Goal: Task Accomplishment & Management: Manage account settings

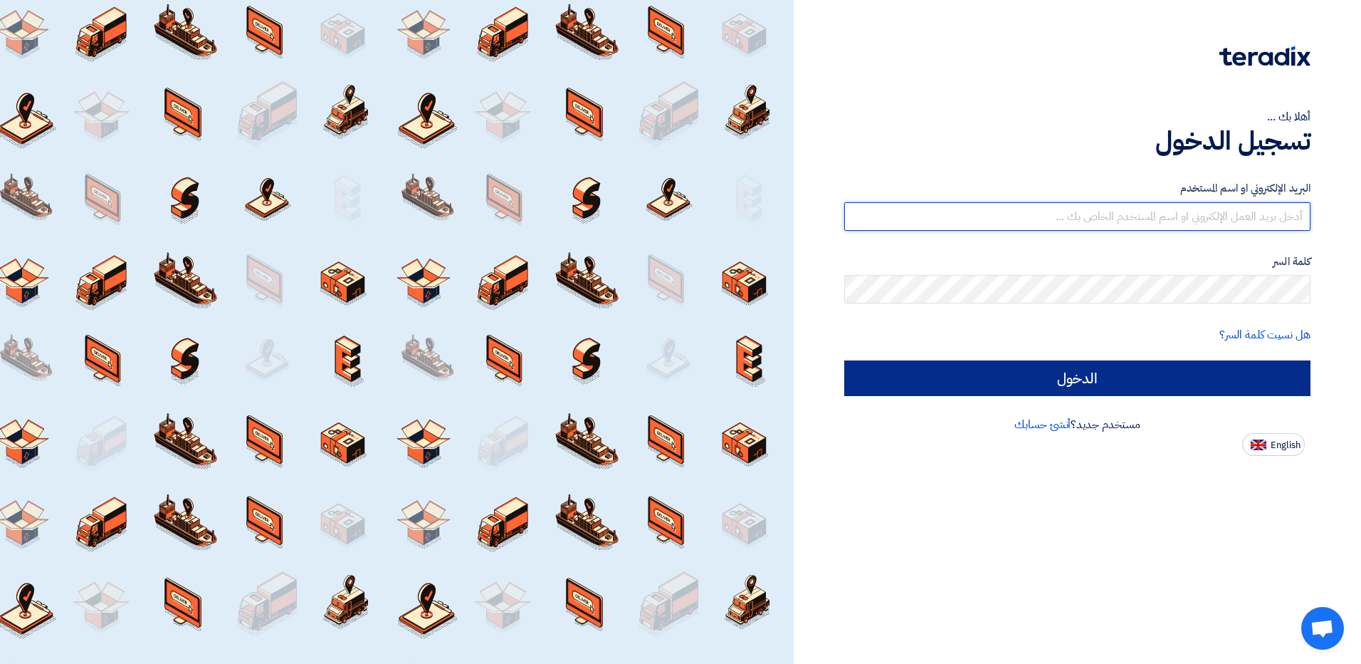
type input "[EMAIL_ADDRESS][DOMAIN_NAME]"
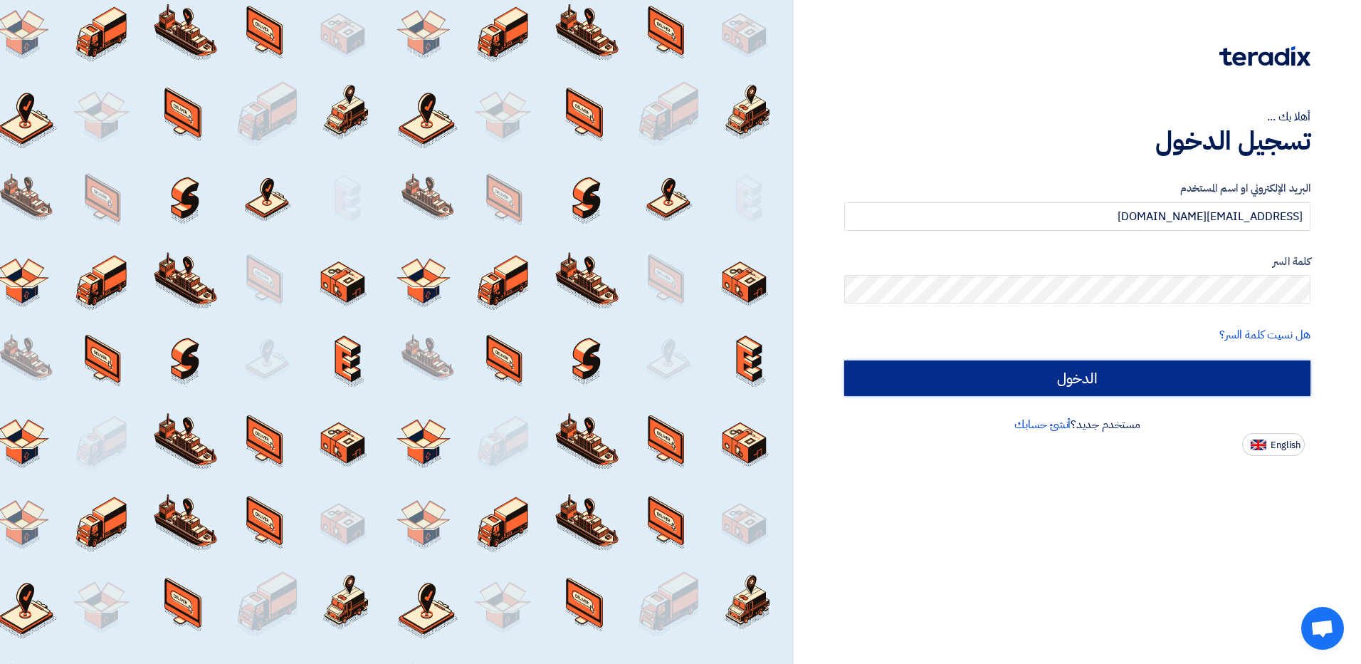
click at [1084, 389] on input "الدخول" at bounding box center [1077, 378] width 466 height 36
type input "Sign in"
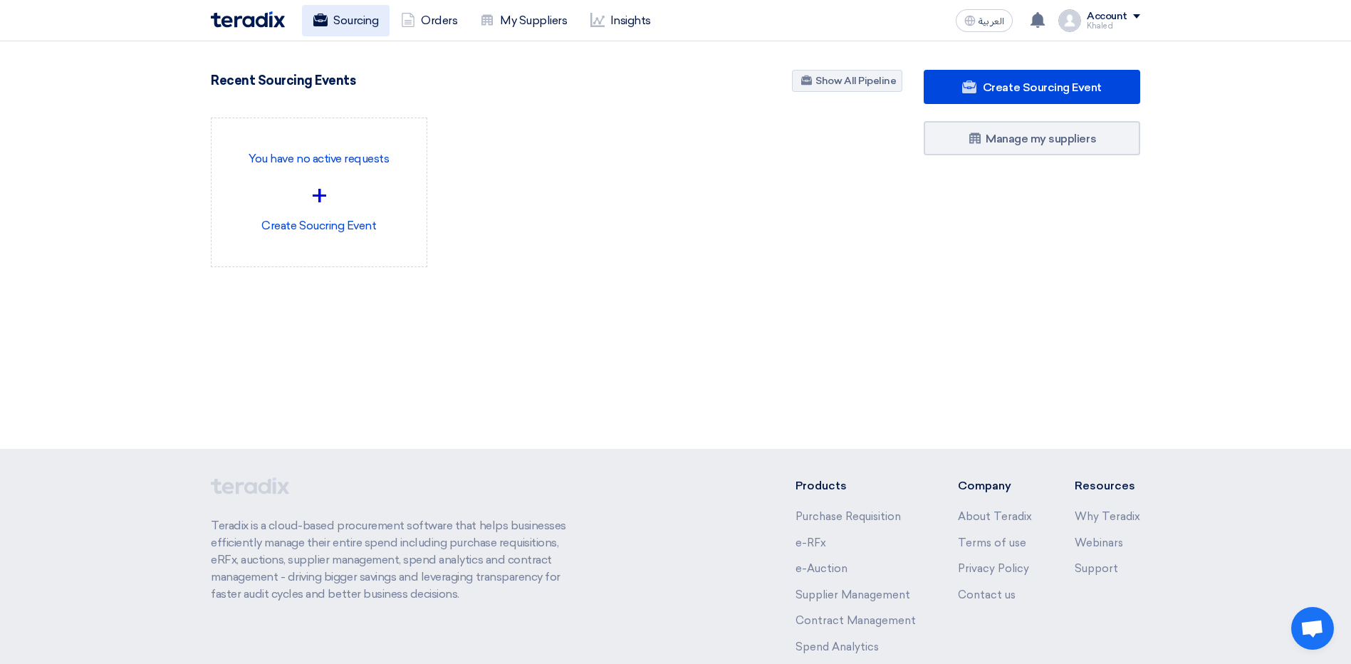
click at [311, 19] on link "Sourcing" at bounding box center [346, 20] width 88 height 31
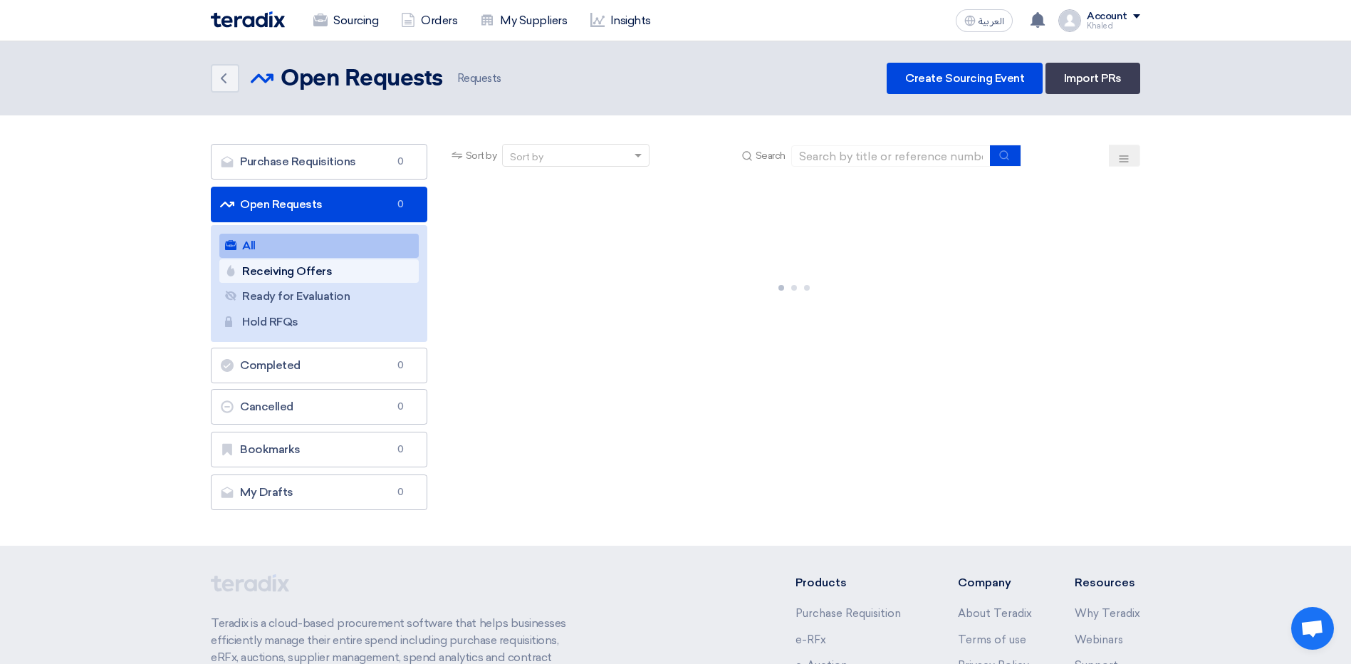
click at [355, 278] on link "Receiving Offers Receiving Offers" at bounding box center [318, 271] width 199 height 24
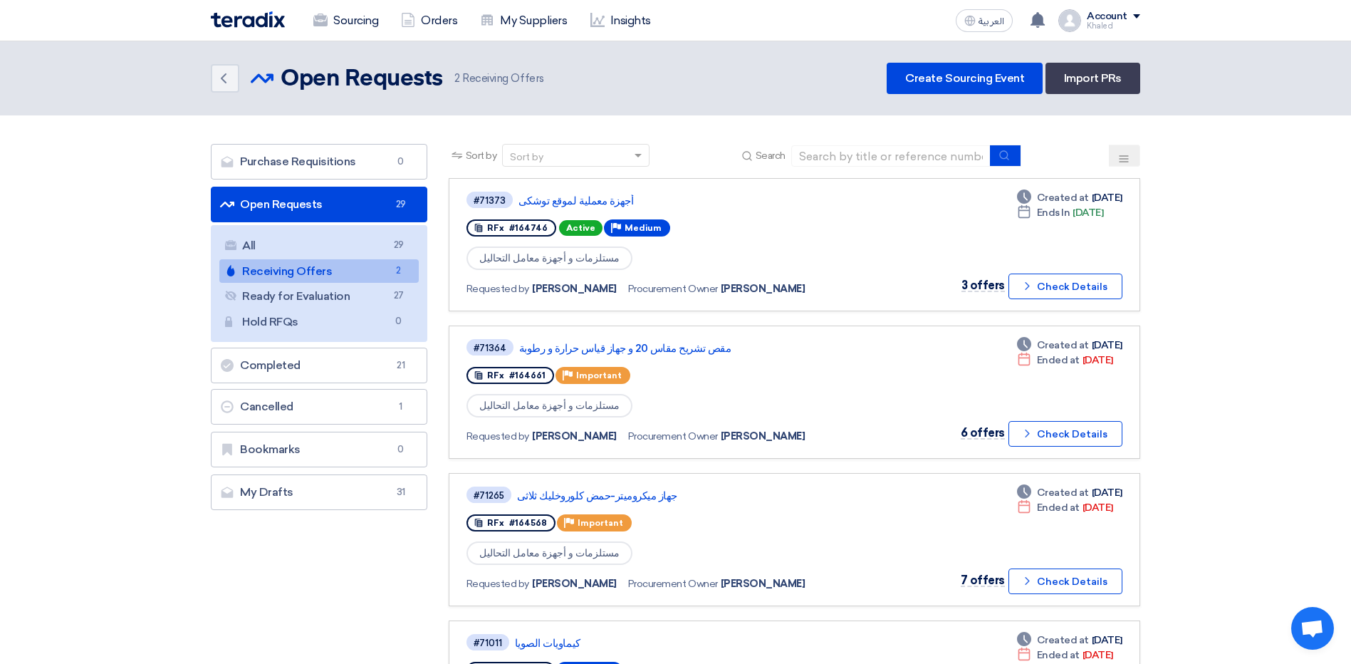
click at [361, 276] on link "Receiving Offers Receiving Offers 2" at bounding box center [318, 271] width 199 height 24
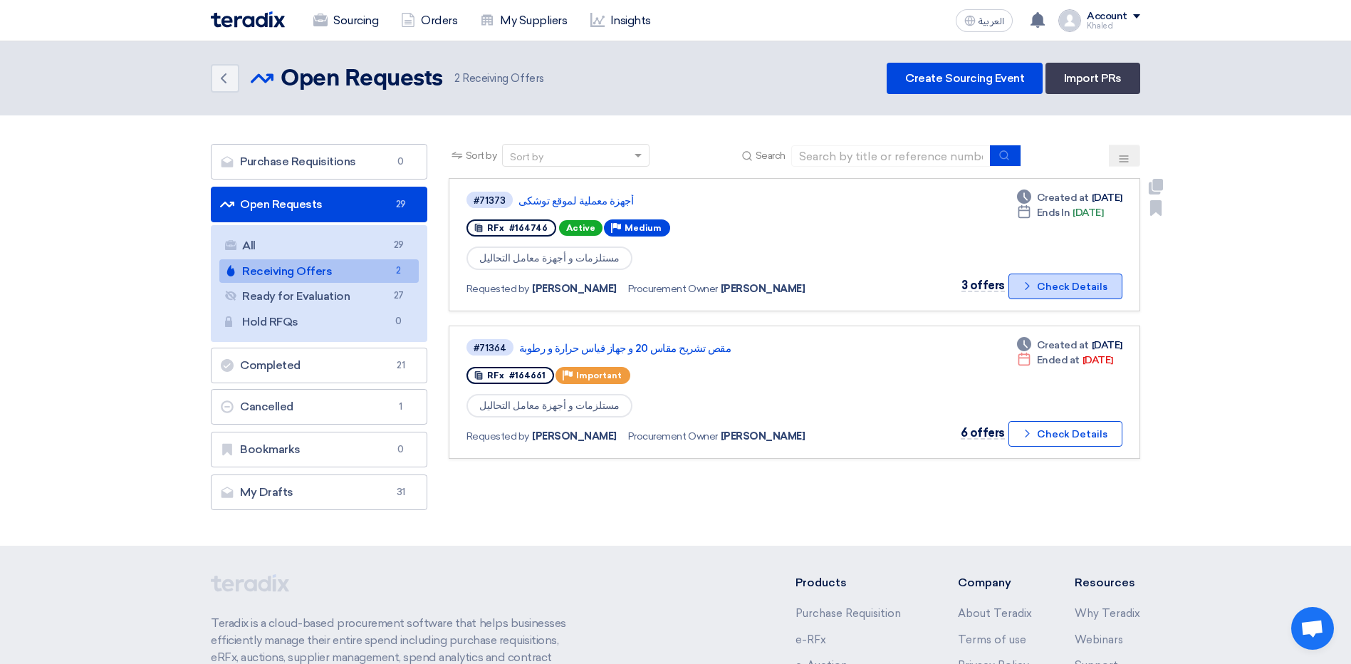
click at [1039, 287] on button "Check details Check Details" at bounding box center [1065, 286] width 114 height 26
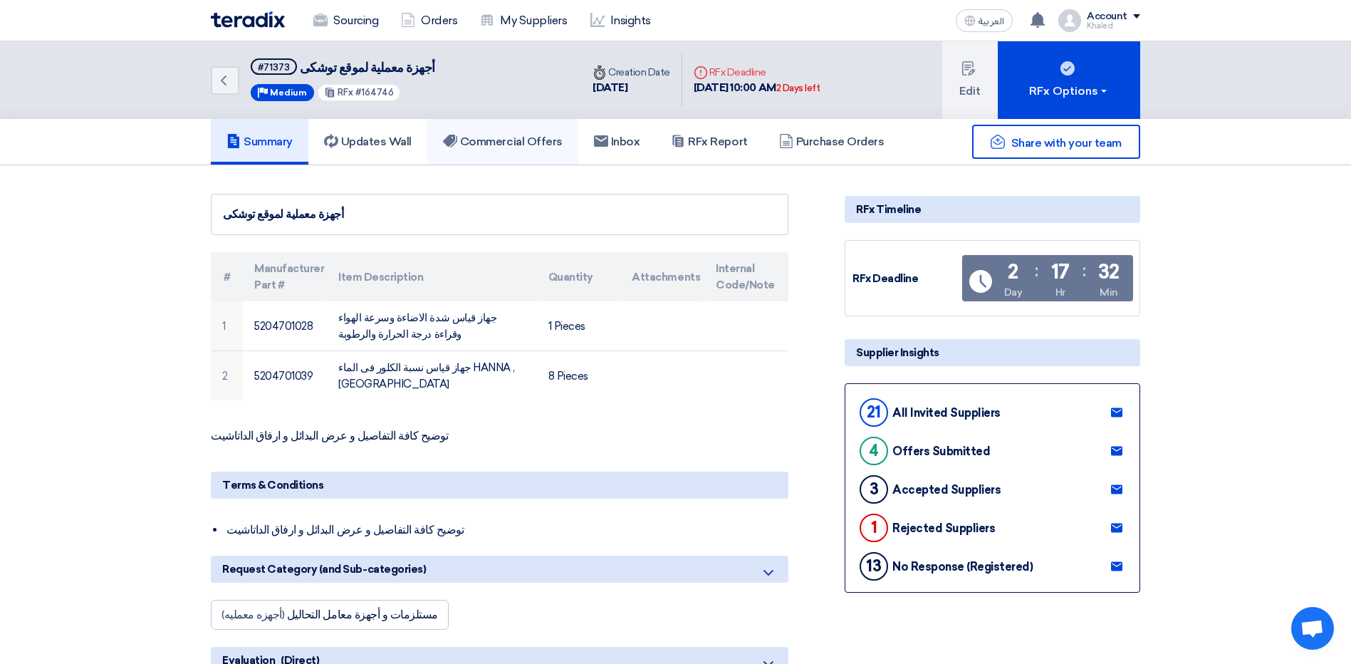
click at [502, 142] on h5 "Commercial Offers" at bounding box center [503, 142] width 120 height 14
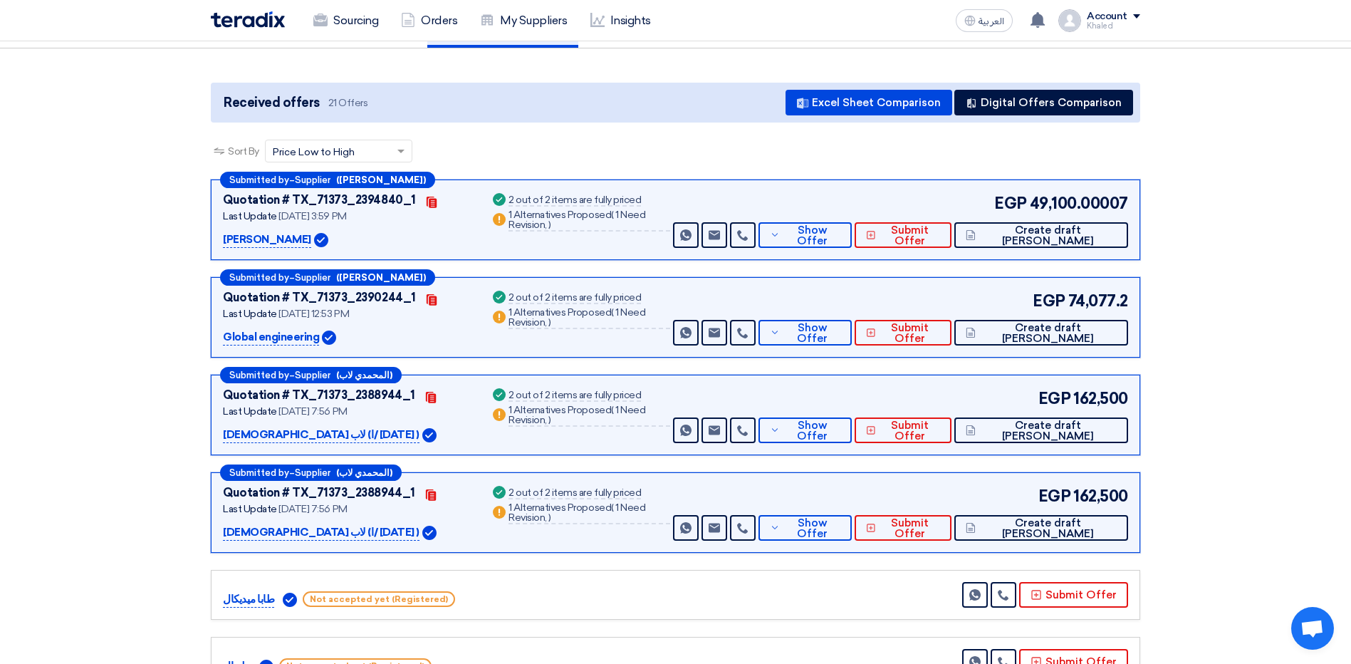
scroll to position [142, 0]
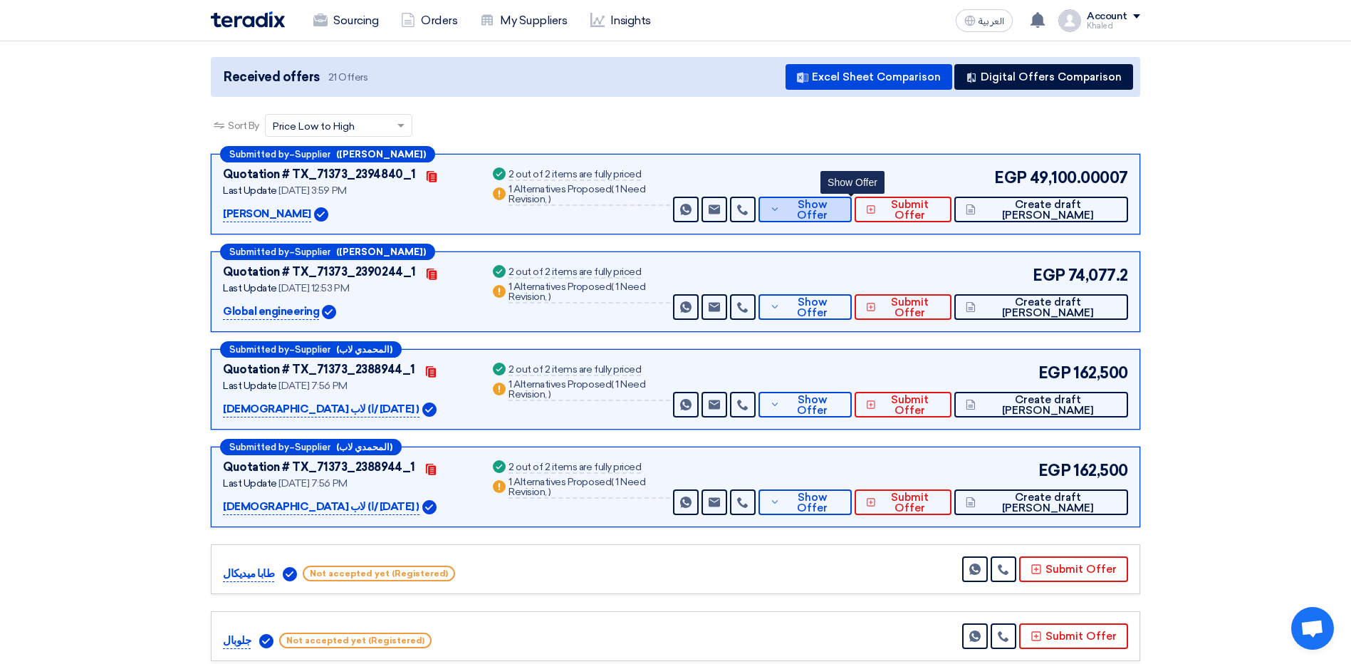
click at [837, 204] on span "Show Offer" at bounding box center [811, 209] width 57 height 21
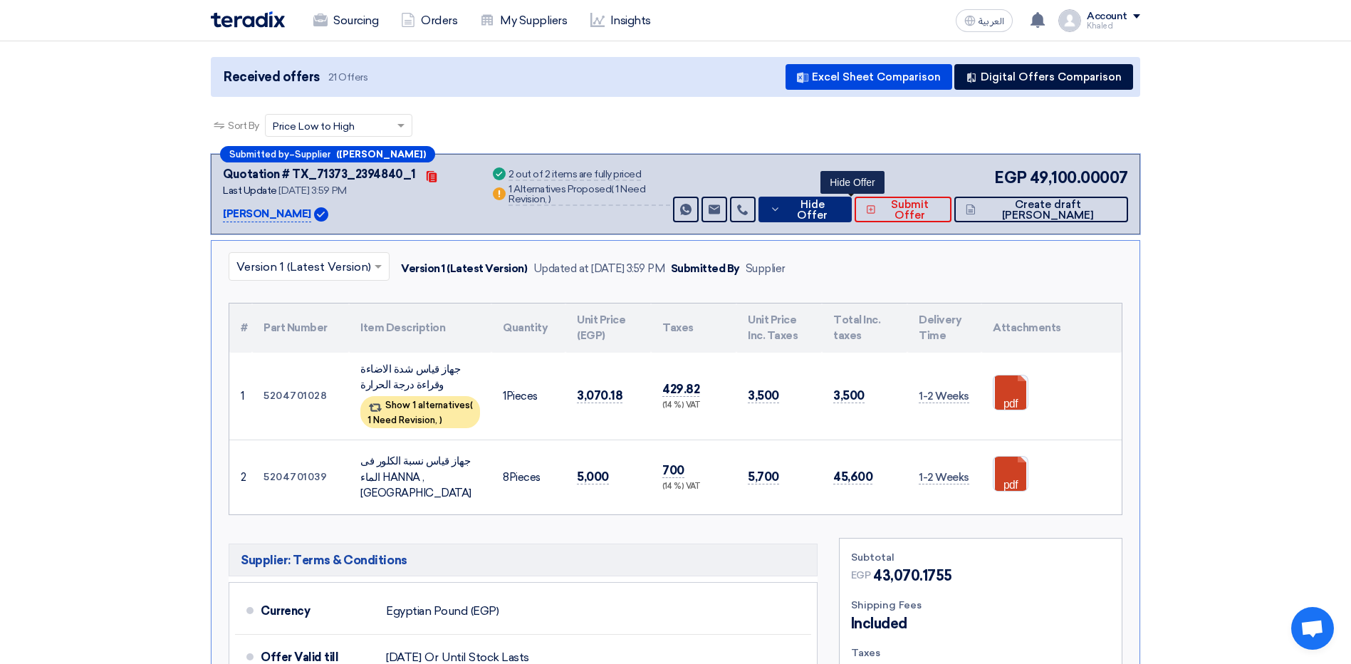
click at [840, 211] on span "Hide Offer" at bounding box center [812, 209] width 56 height 21
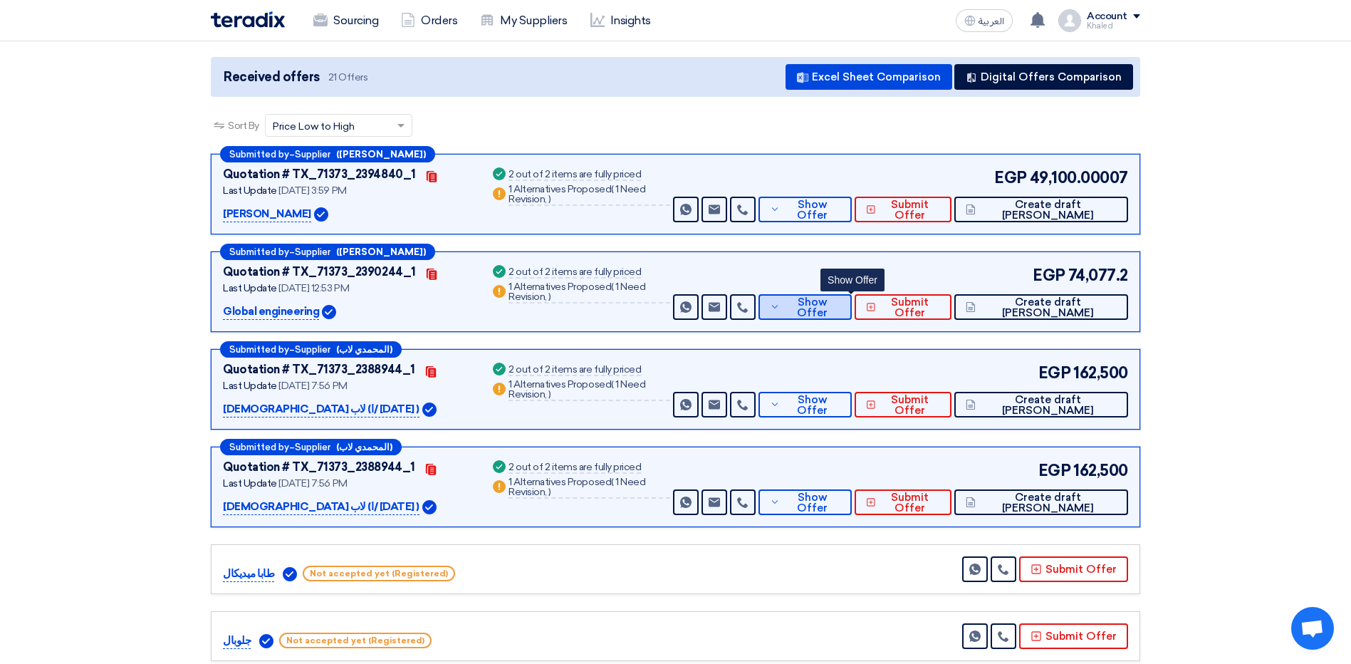
click at [840, 305] on span "Show Offer" at bounding box center [811, 307] width 57 height 21
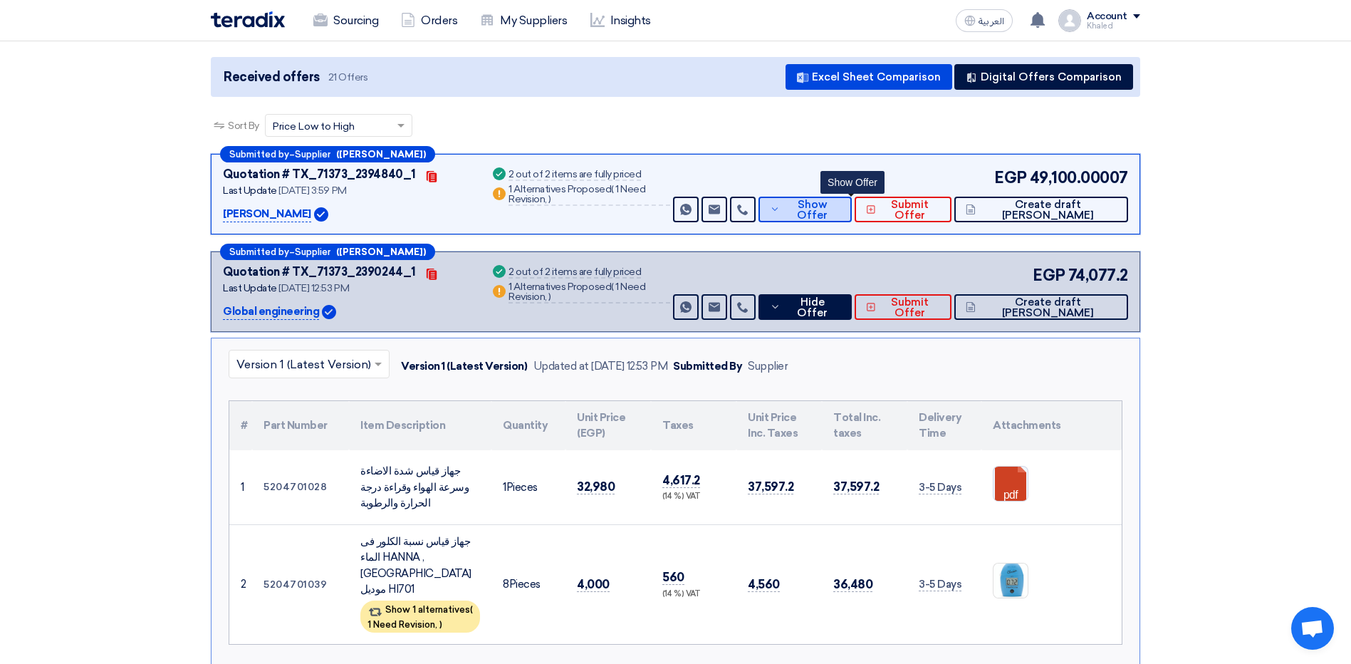
click at [836, 209] on span "Show Offer" at bounding box center [811, 209] width 57 height 21
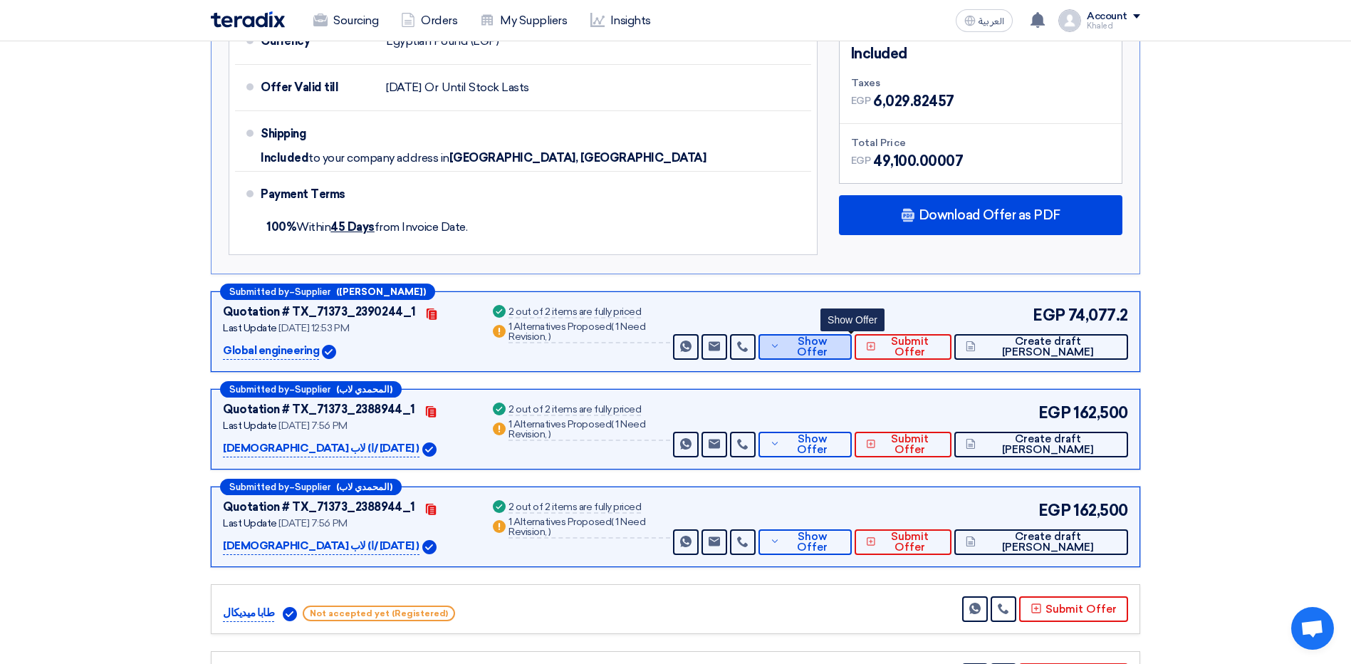
click at [829, 351] on span "Show Offer" at bounding box center [811, 346] width 57 height 21
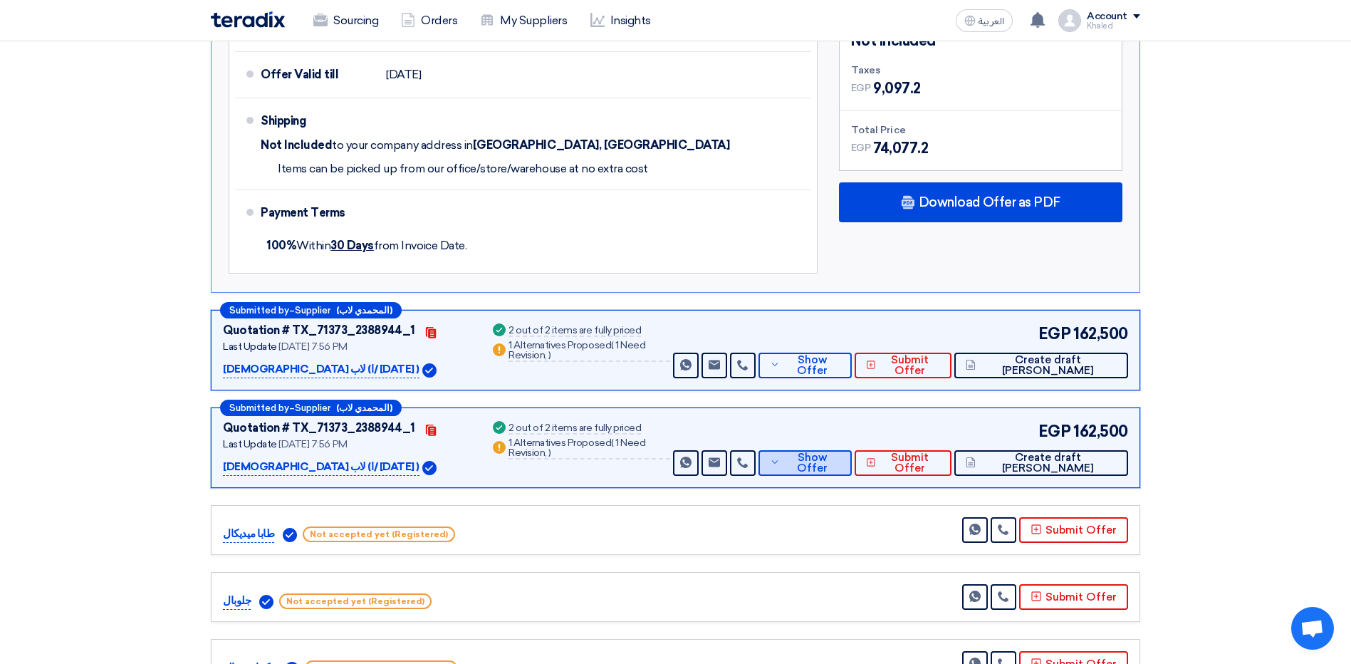
scroll to position [997, 0]
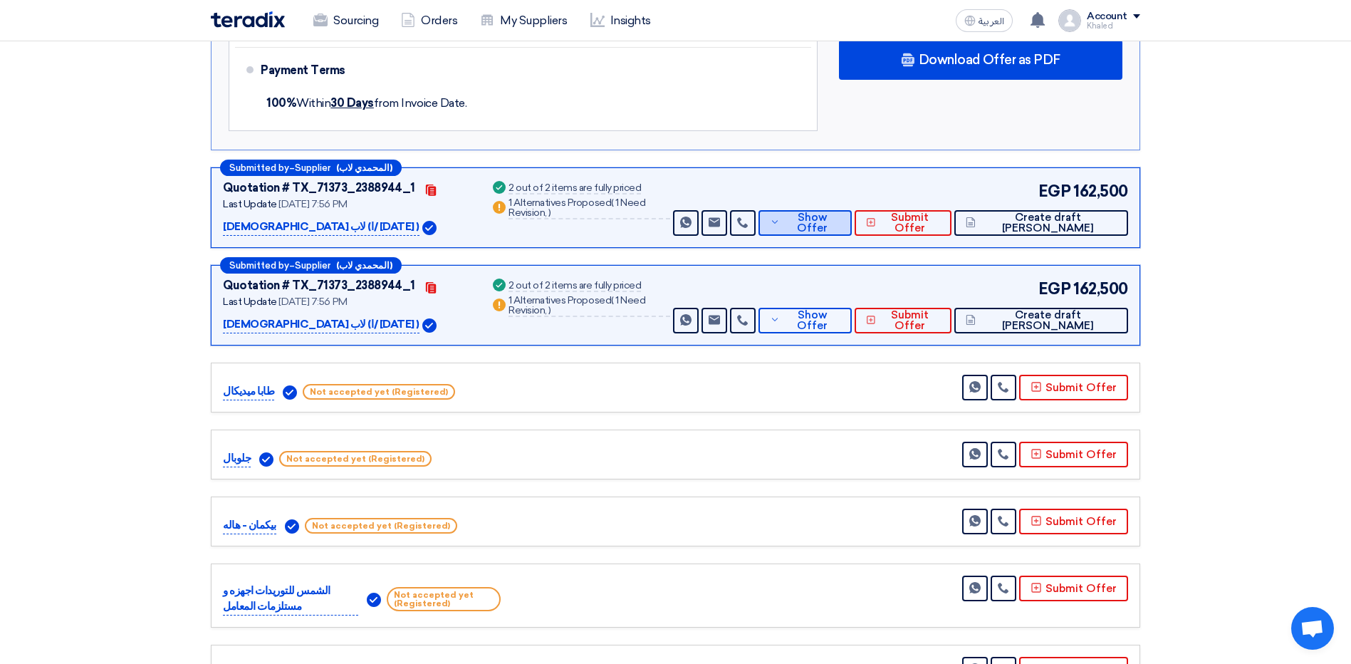
click at [832, 215] on button "Show Offer" at bounding box center [805, 223] width 94 height 26
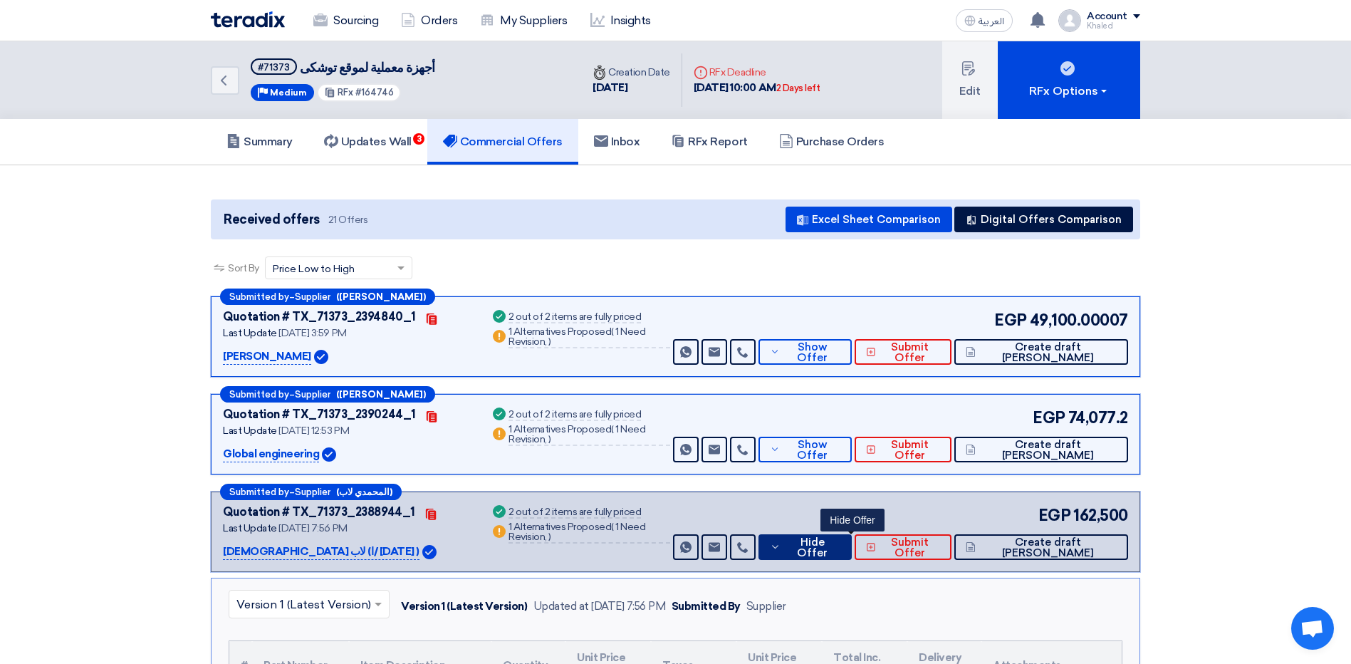
scroll to position [214, 0]
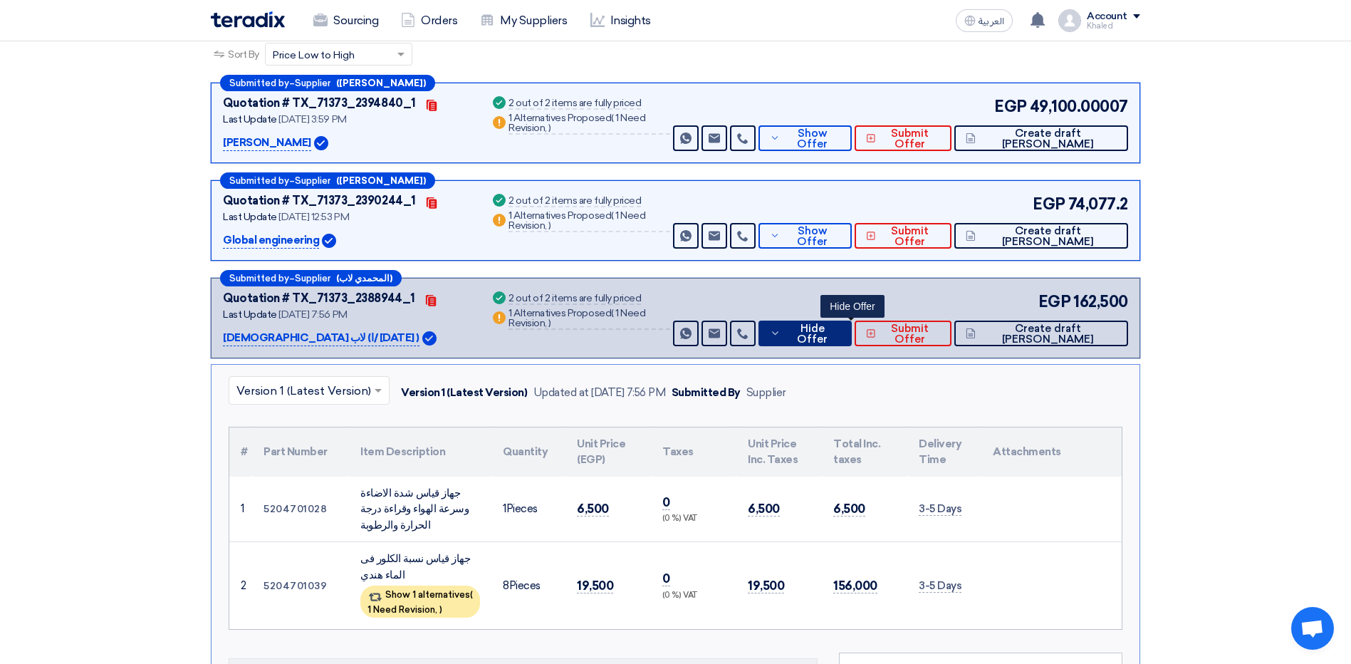
click at [818, 326] on button "Hide Offer" at bounding box center [805, 333] width 94 height 26
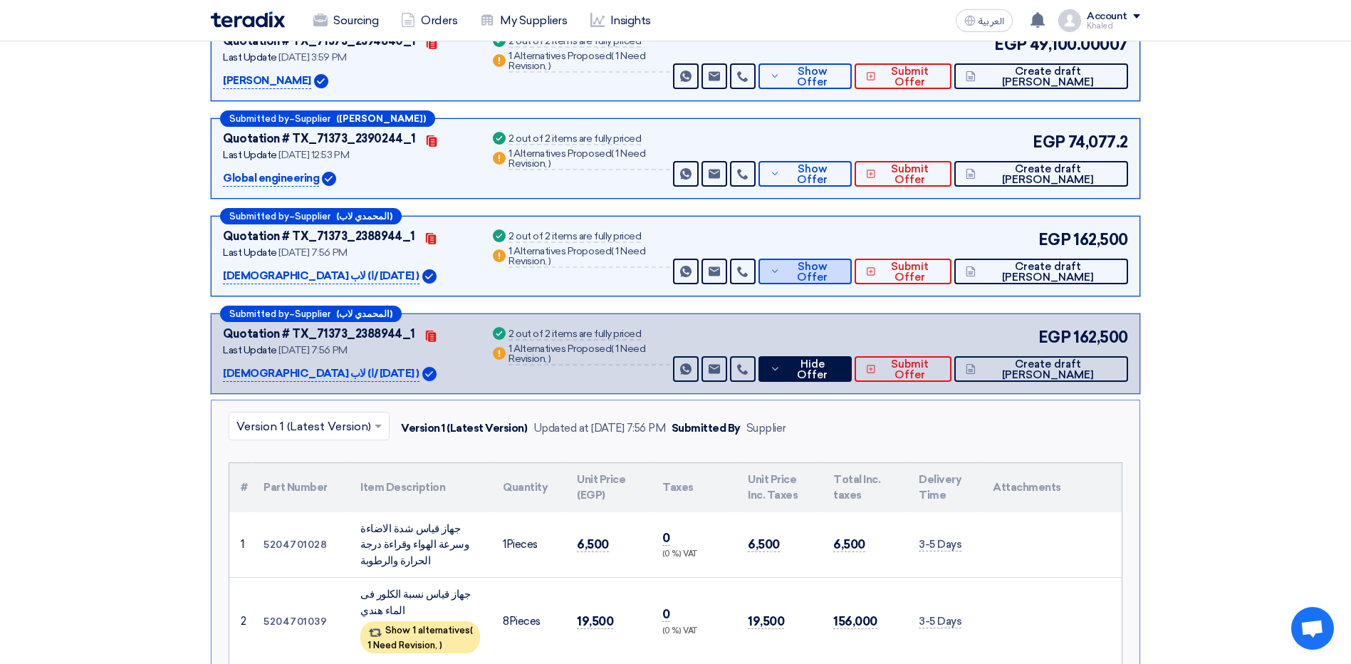
scroll to position [285, 0]
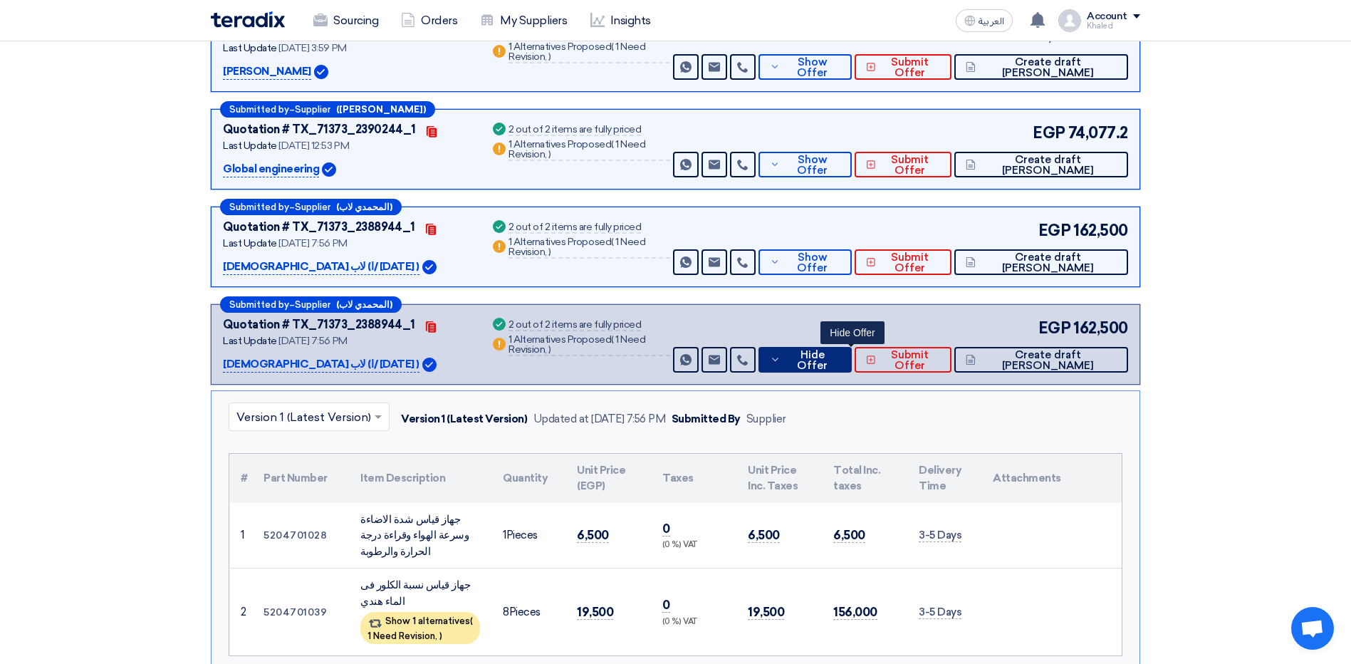
click at [810, 357] on button "Hide Offer" at bounding box center [805, 360] width 94 height 26
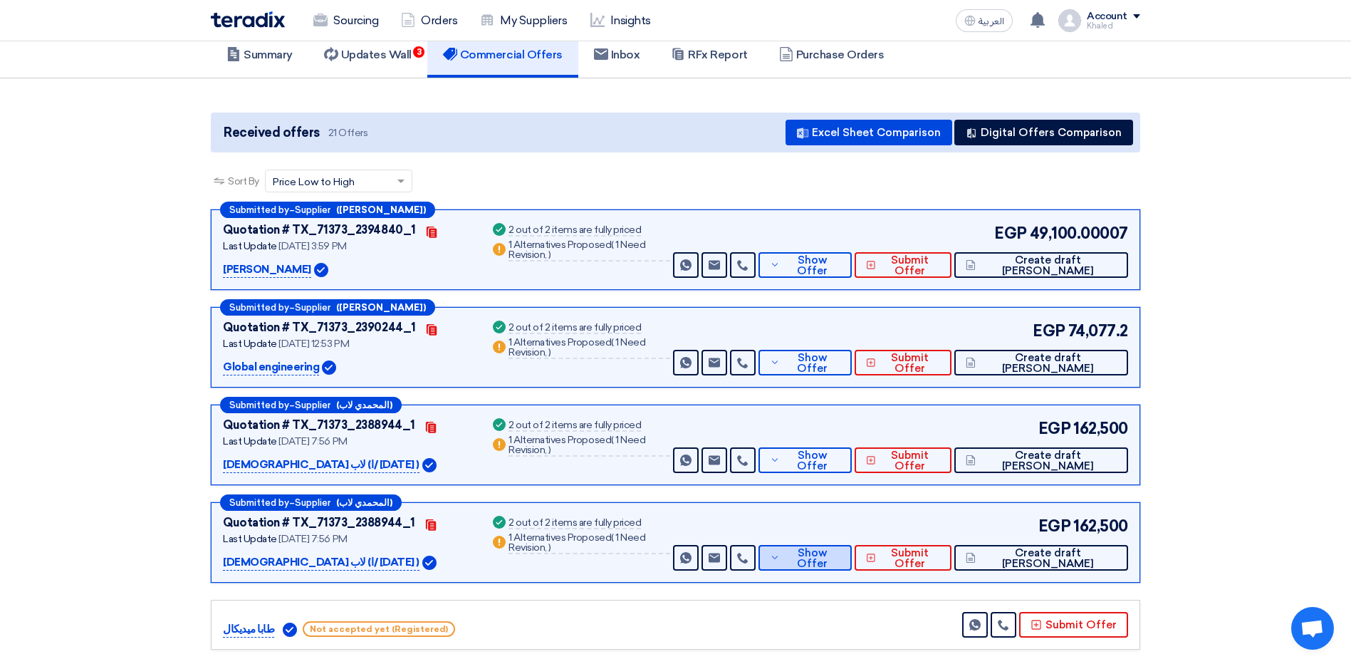
scroll to position [0, 0]
